Goal: Task Accomplishment & Management: Complete application form

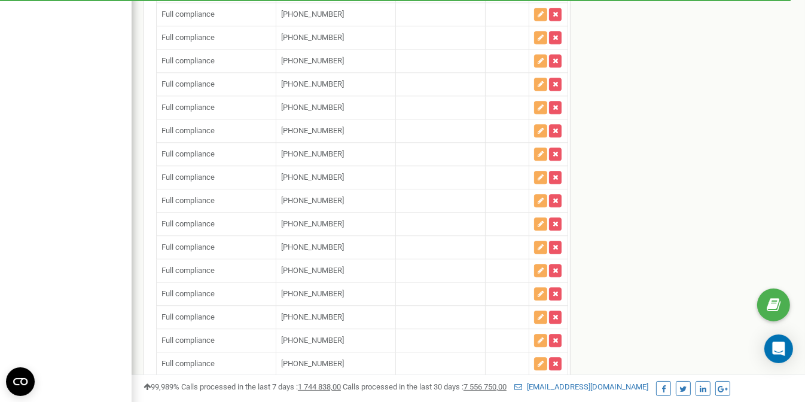
scroll to position [72690, 0]
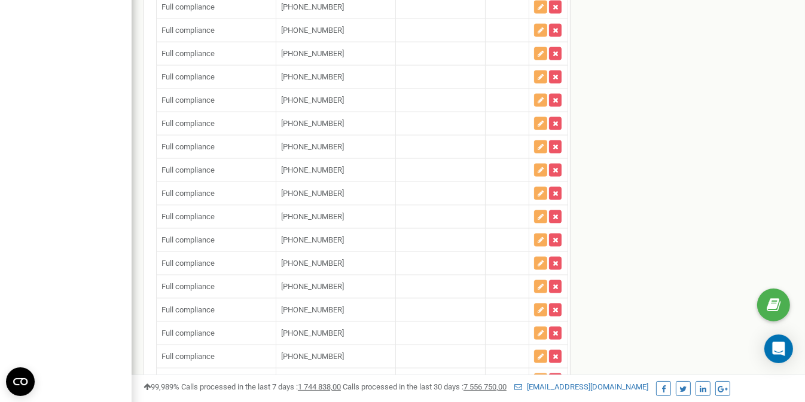
scroll to position [72721, 0]
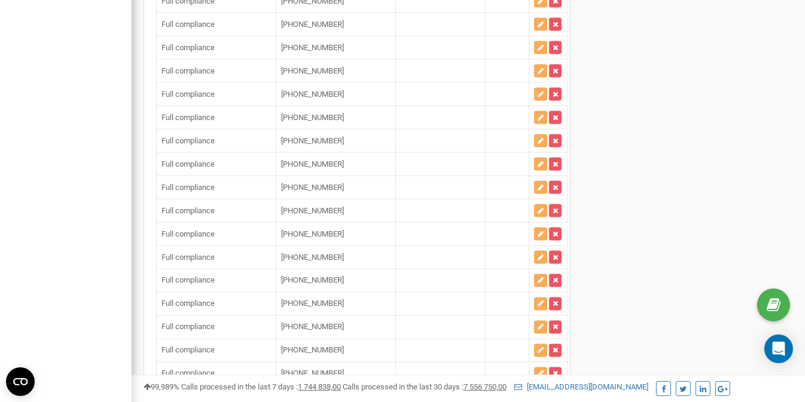
drag, startPoint x: 210, startPoint y: 317, endPoint x: 256, endPoint y: 328, distance: 47.3
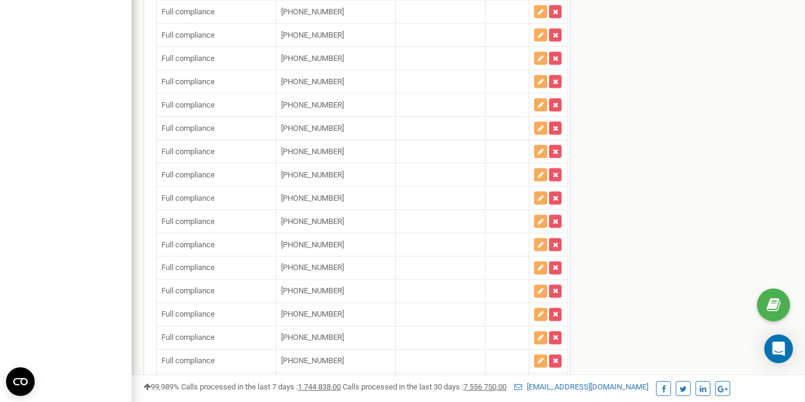
scroll to position [72842, 0]
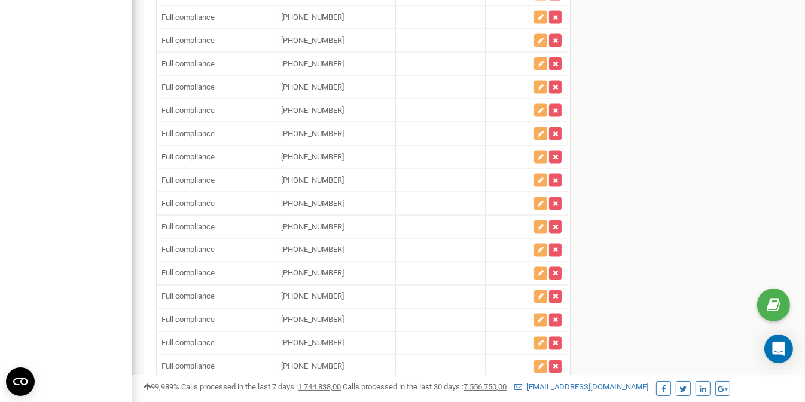
type input "+"
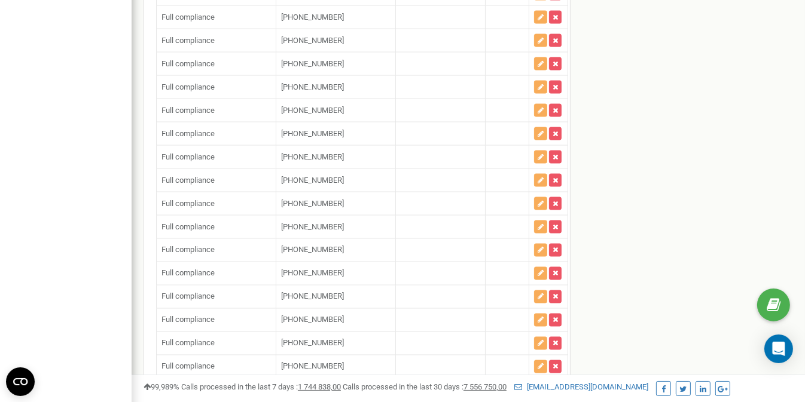
type input "+"
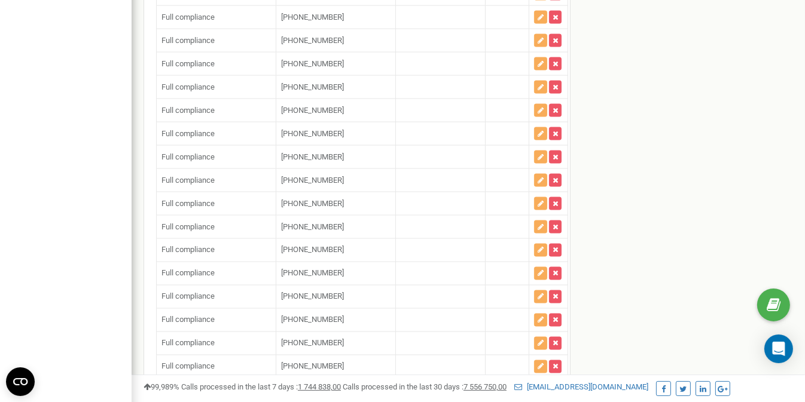
type input "+"
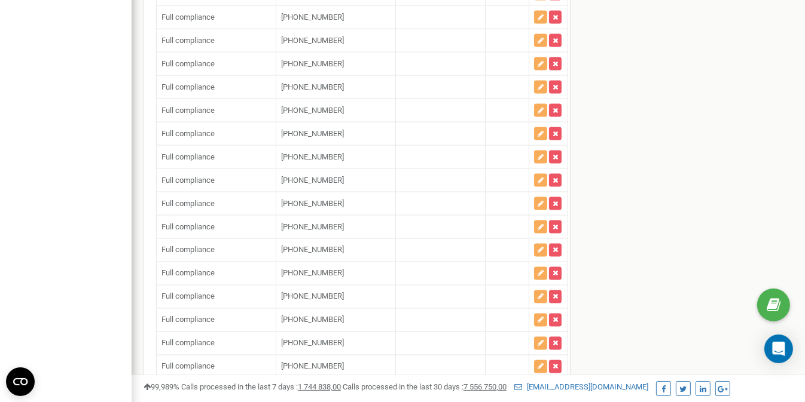
paste input "17322584399"
type input "[PHONE_NUMBER]"
paste input "16066501728"
type input "[PHONE_NUMBER]"
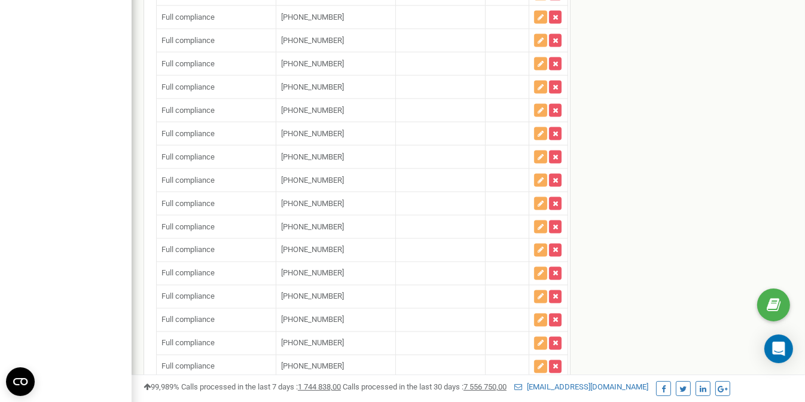
paste input "12132777325"
type input "[PHONE_NUMBER]"
paste input "16097998880"
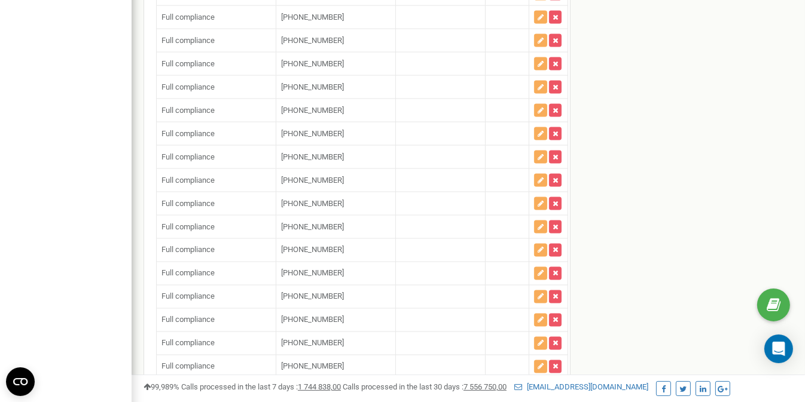
type input "[PHONE_NUMBER]"
paste input "16097998880"
type input "[PHONE_NUMBER]"
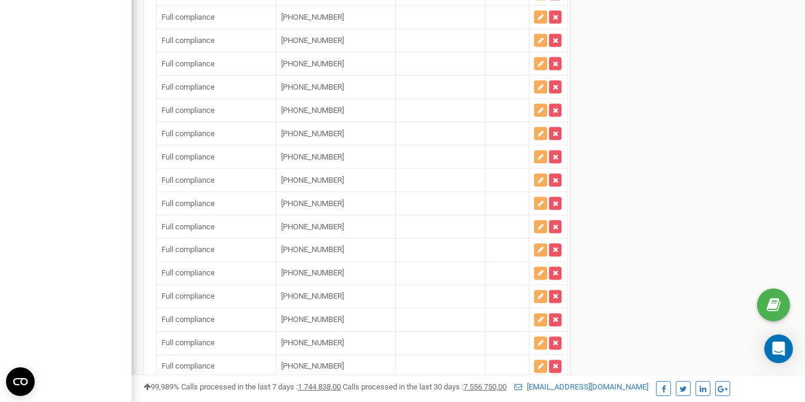
paste input "12012413723"
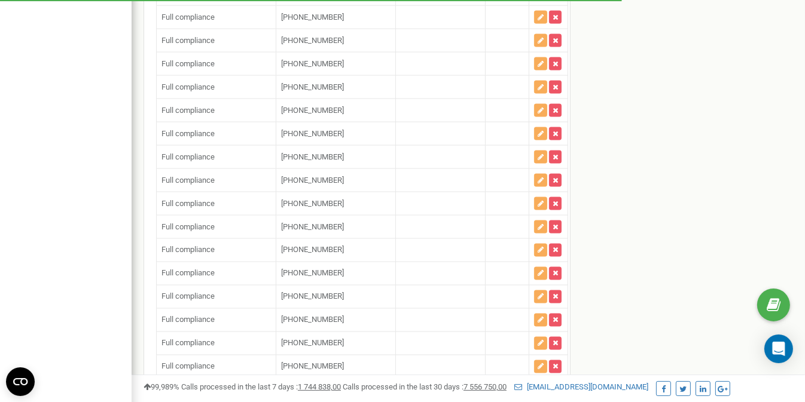
type input "[PHONE_NUMBER]"
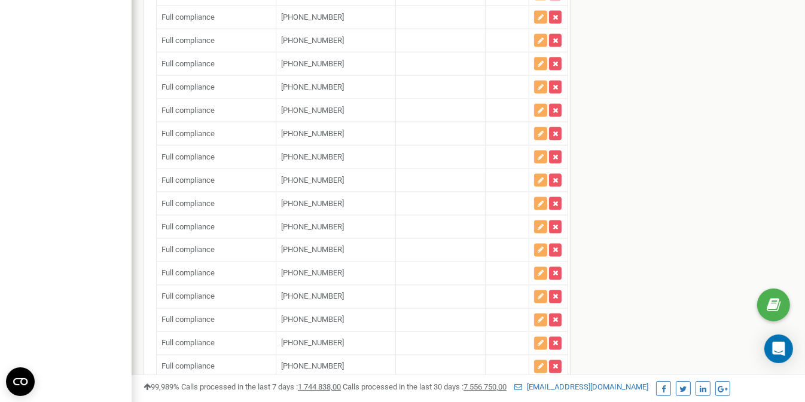
paste input "12313331476"
type input "[PHONE_NUMBER]"
